Goal: Obtain resource: Download file/media

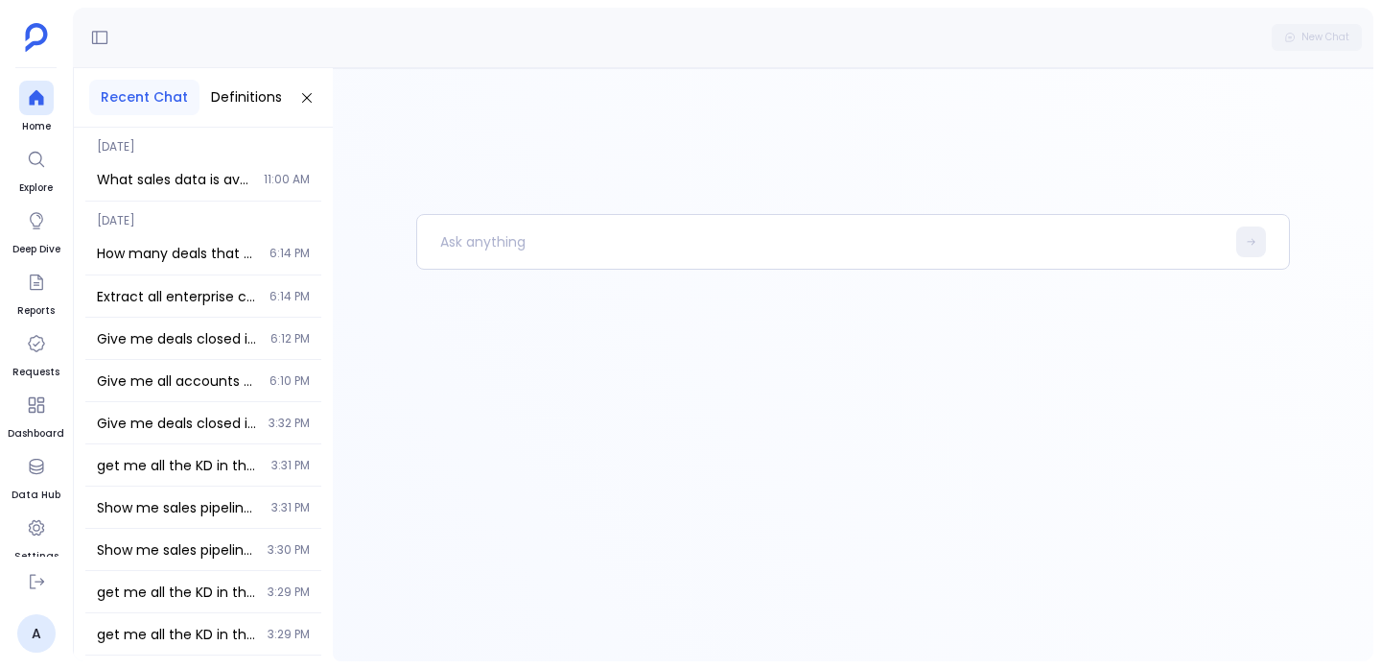
click at [230, 159] on div "What sales data is available? Show me details about Salesforce opportunities, l…" at bounding box center [203, 179] width 236 height 42
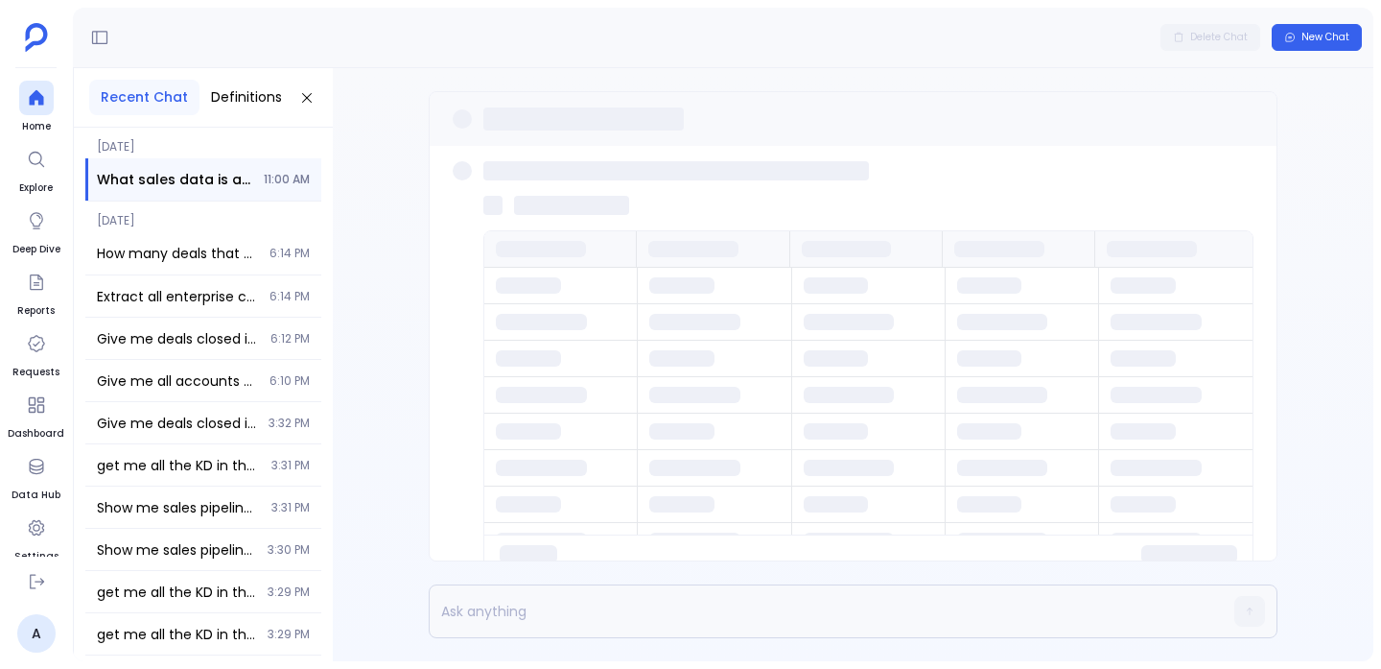
scroll to position [98, 0]
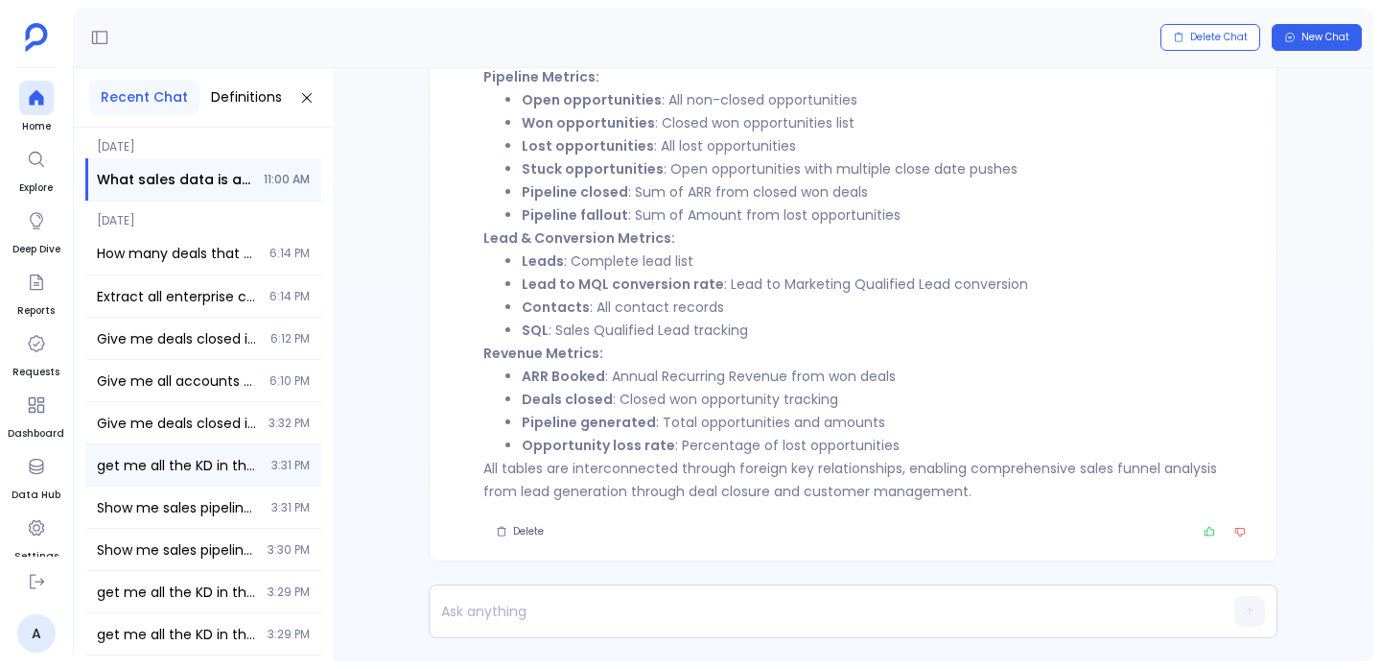
click at [281, 444] on div "get me all the KD in the system 3:31 PM" at bounding box center [203, 464] width 236 height 41
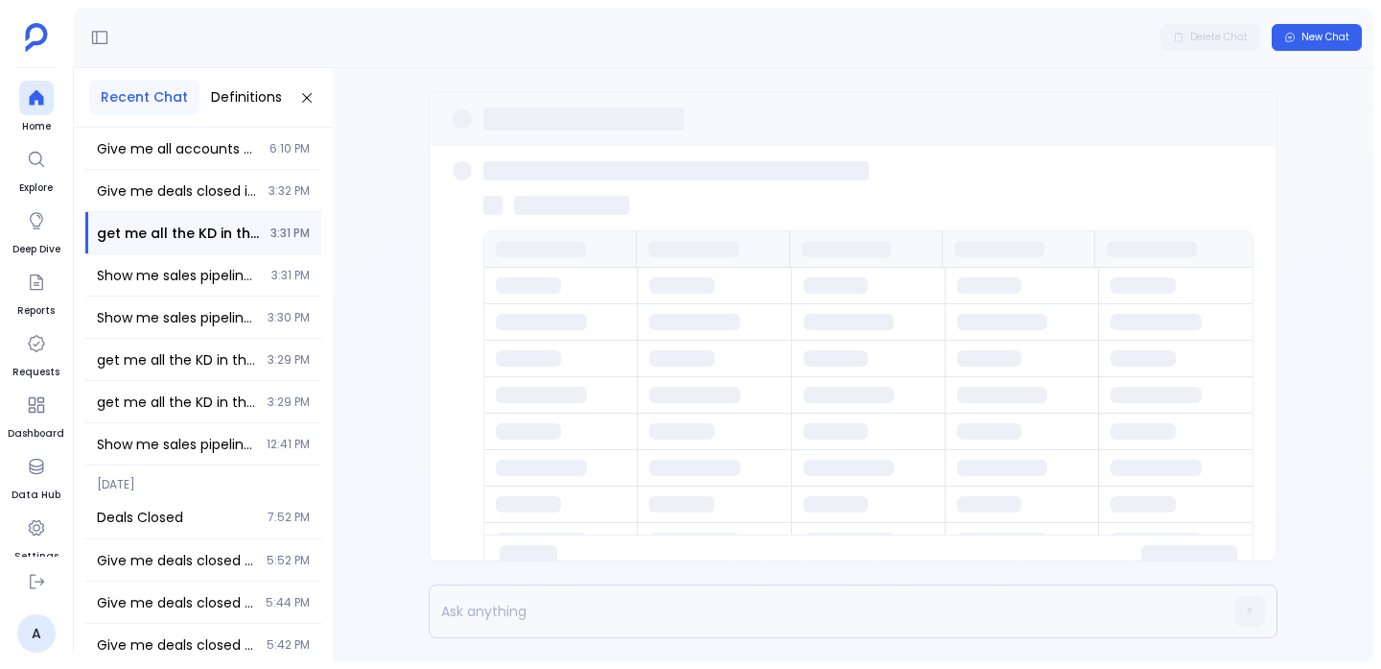
scroll to position [260, 0]
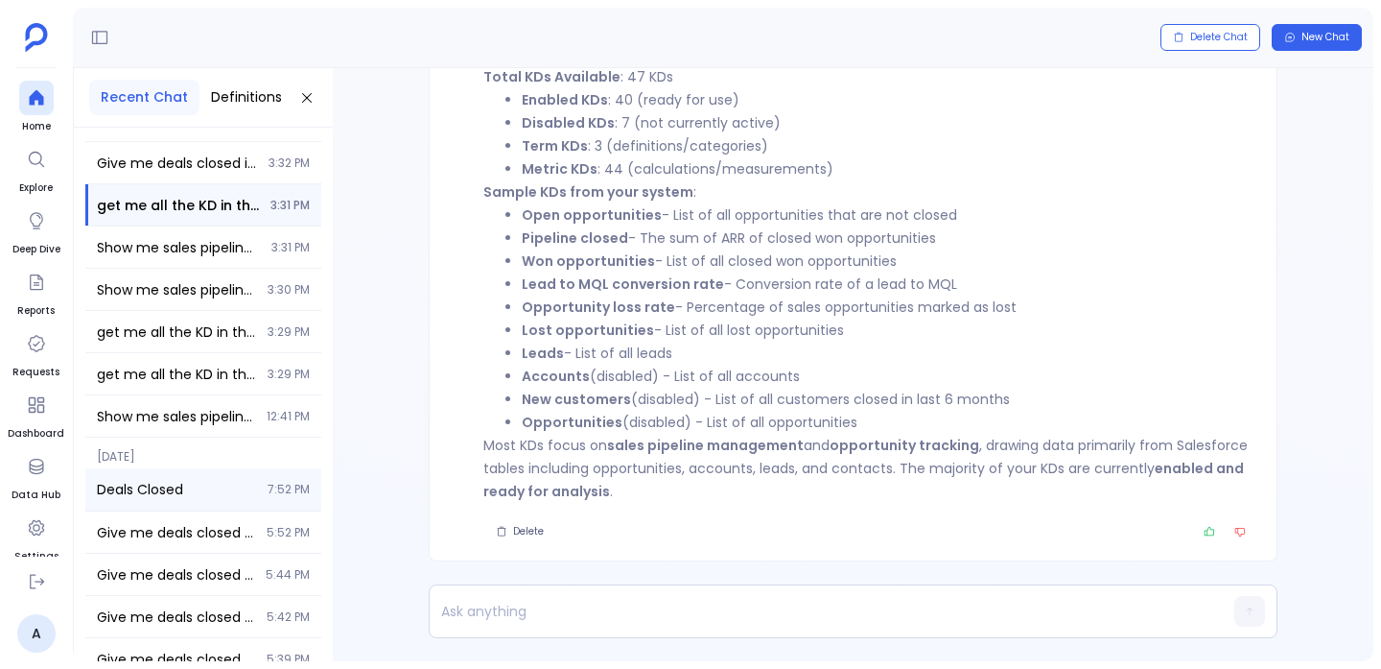
click at [231, 486] on span "Deals Closed" at bounding box center [176, 489] width 159 height 19
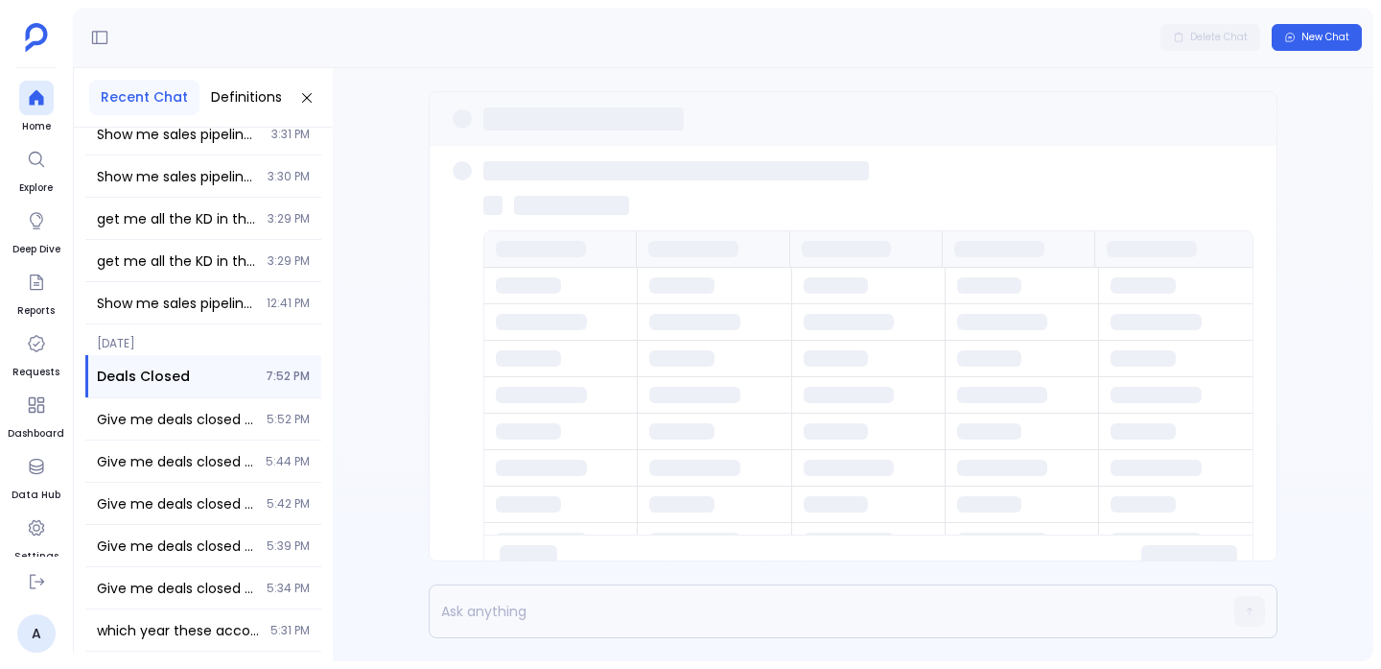
scroll to position [396, 0]
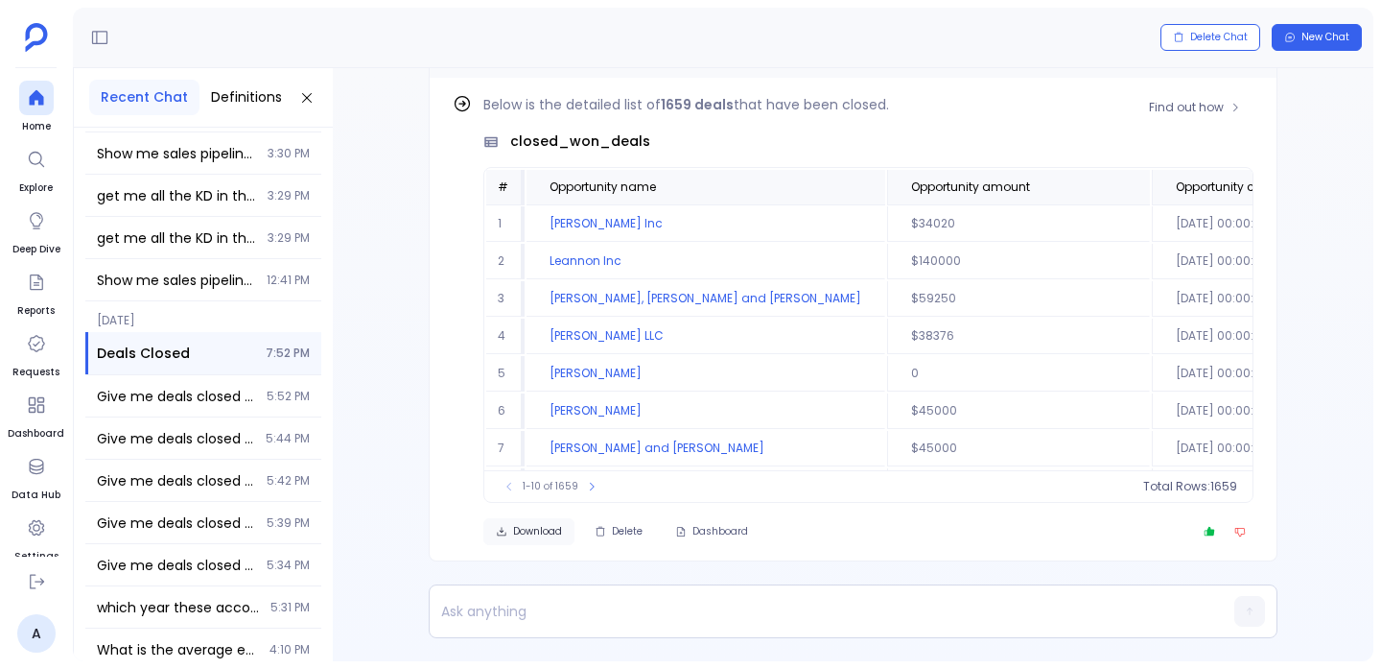
click at [511, 534] on button "Download" at bounding box center [529, 531] width 91 height 27
